Goal: Find contact information: Find contact information

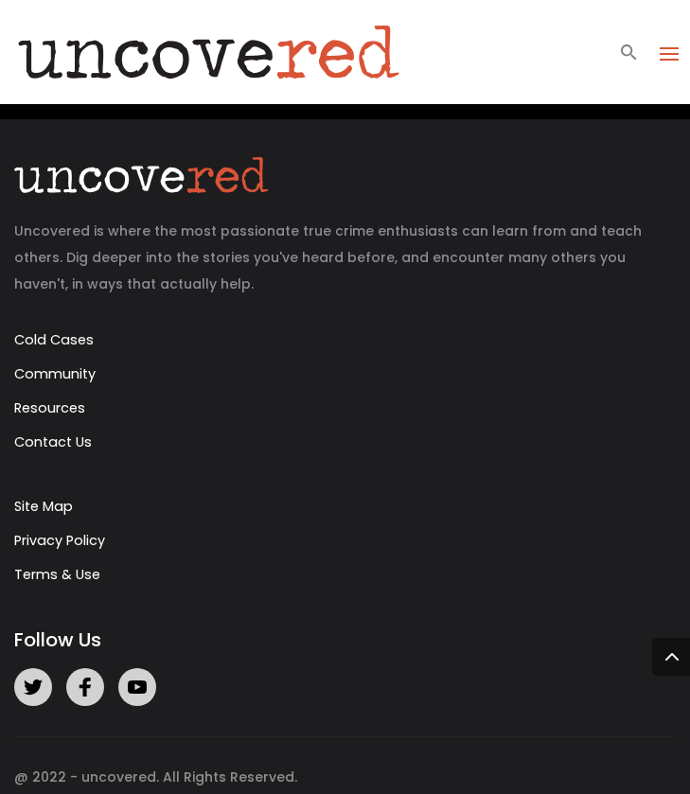
scroll to position [4773, 0]
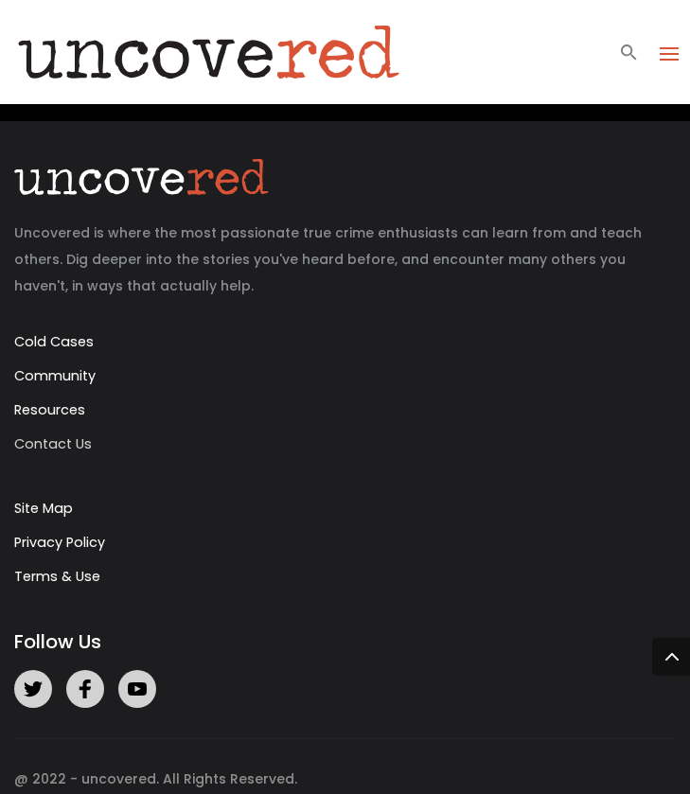
click at [71, 434] on link "Contact Us" at bounding box center [53, 443] width 78 height 19
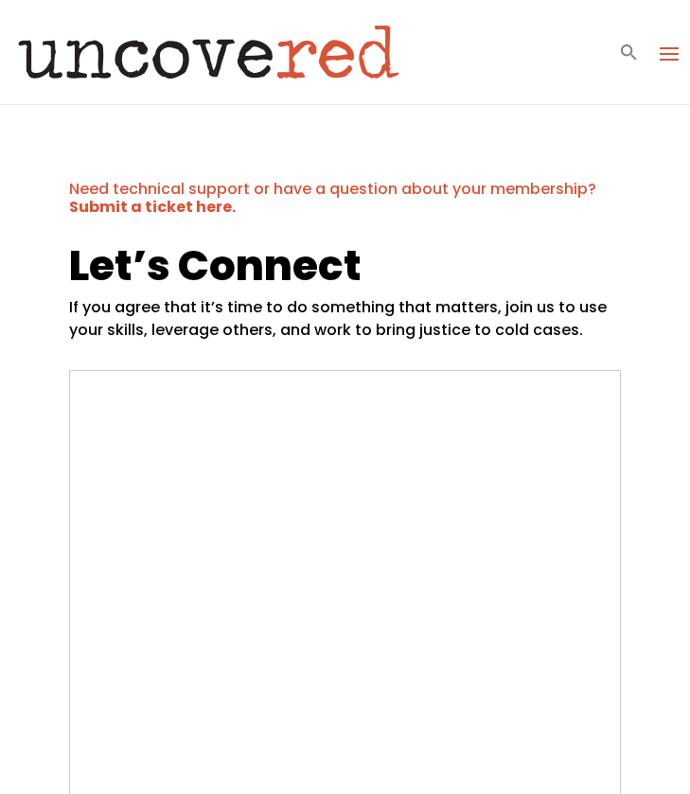
click at [665, 52] on span at bounding box center [669, 53] width 30 height 30
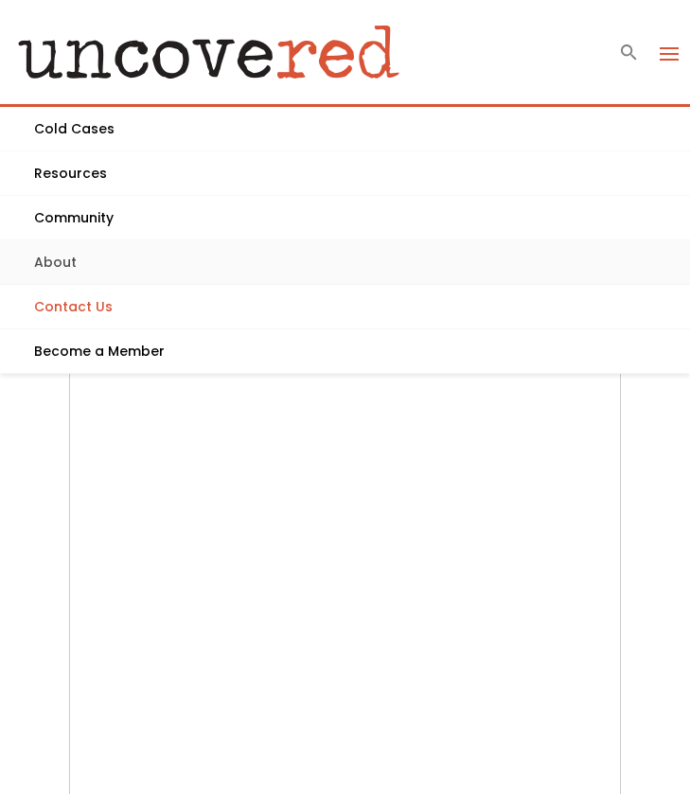
click at [61, 262] on link "About" at bounding box center [345, 262] width 690 height 44
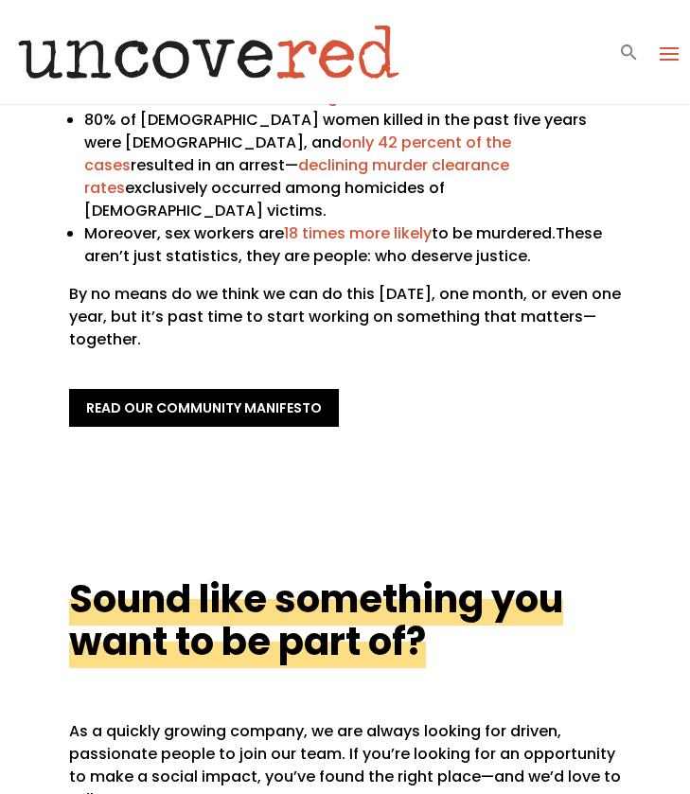
scroll to position [703, 0]
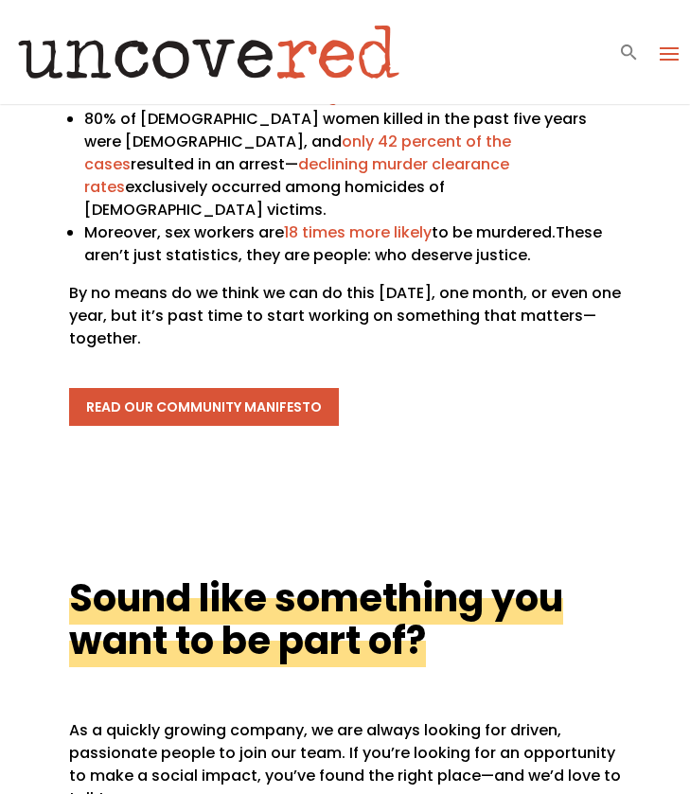
click at [156, 390] on link "read our community manifesto" at bounding box center [204, 407] width 270 height 38
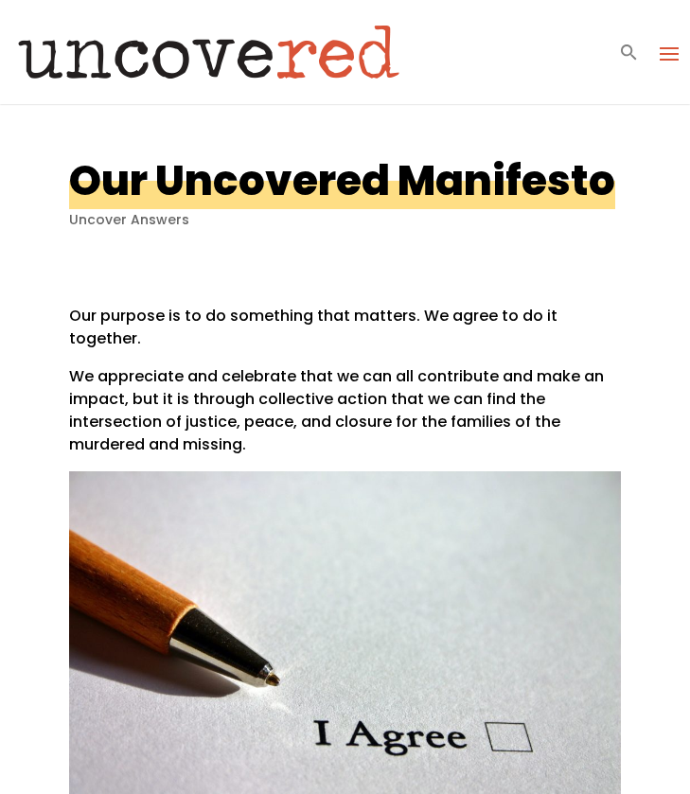
click at [227, 43] on img at bounding box center [209, 51] width 418 height 85
